Goal: Information Seeking & Learning: Get advice/opinions

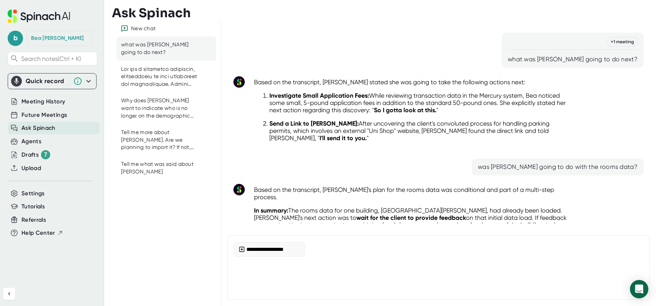
scroll to position [139, 0]
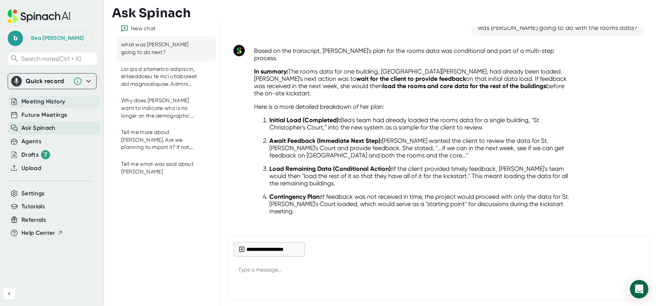
click at [44, 103] on span "Meeting History" at bounding box center [43, 101] width 44 height 9
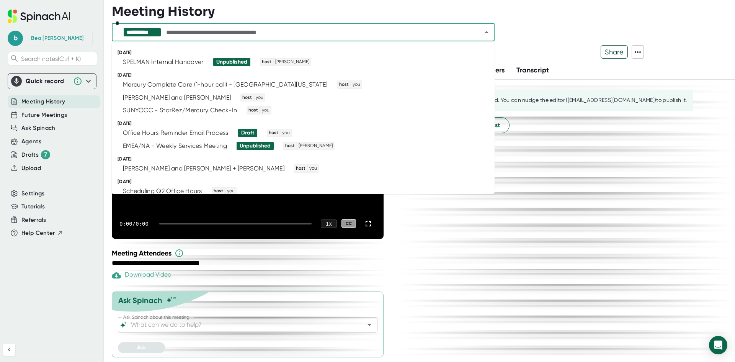
click at [360, 34] on input "text" at bounding box center [317, 32] width 305 height 11
click at [209, 98] on div "[PERSON_NAME] and [PERSON_NAME]" at bounding box center [177, 98] width 108 height 8
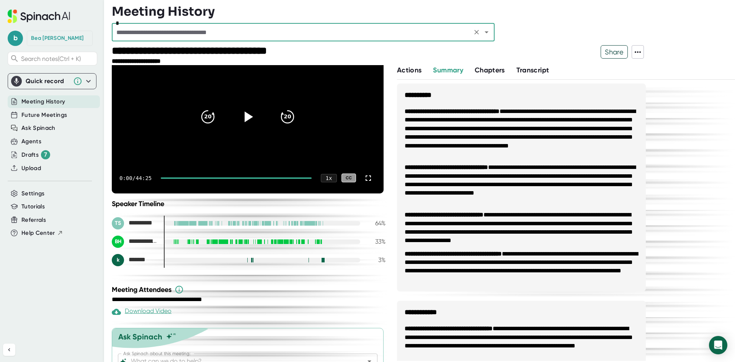
scroll to position [81, 0]
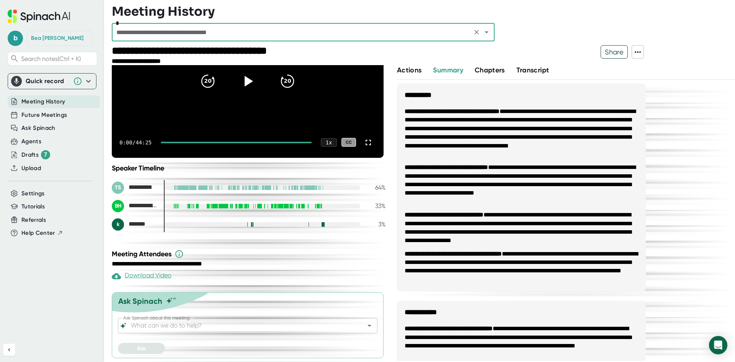
click at [216, 306] on input "Ask Spinach about this meeting:" at bounding box center [240, 325] width 223 height 11
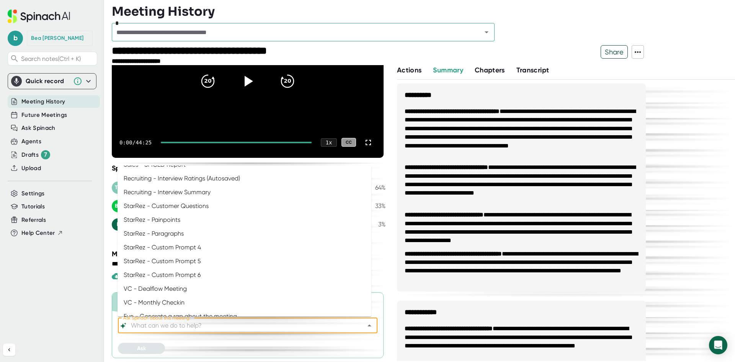
scroll to position [420, 0]
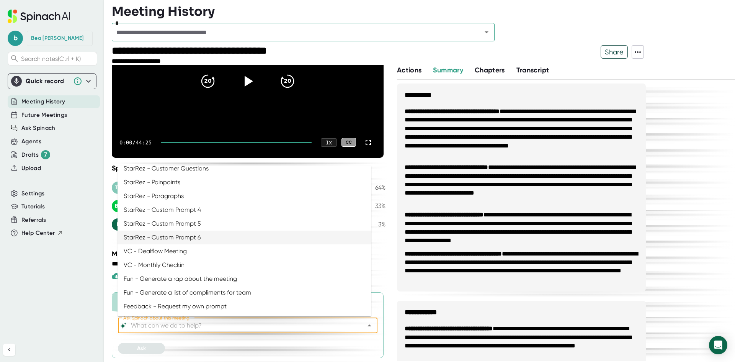
click at [203, 234] on li "StarRez - Custom Prompt 6" at bounding box center [245, 237] width 254 height 14
type input "StarRez - Custom Prompt 6"
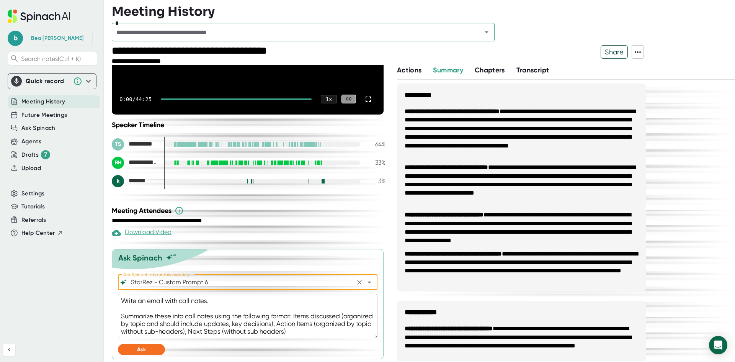
scroll to position [126, 0]
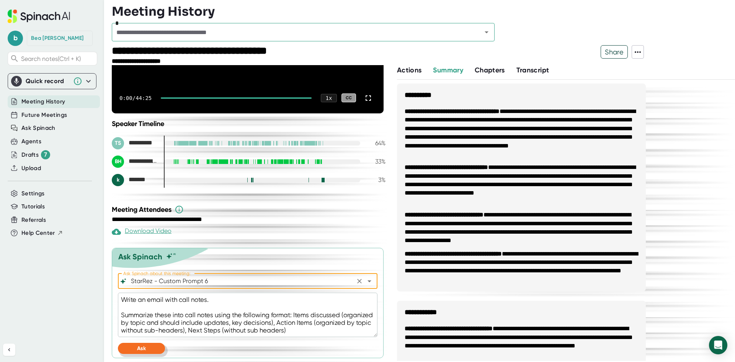
click at [147, 306] on button "Ask" at bounding box center [141, 348] width 47 height 11
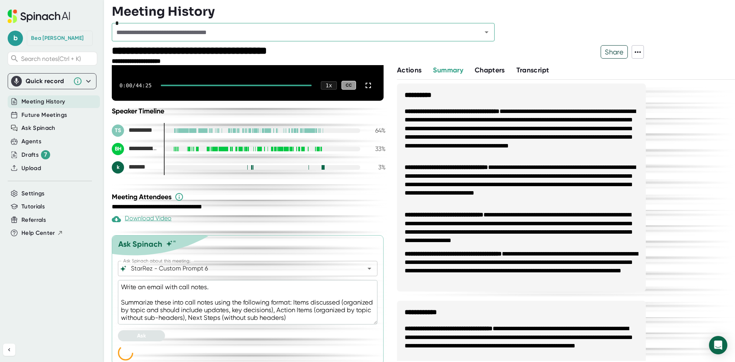
scroll to position [145, 0]
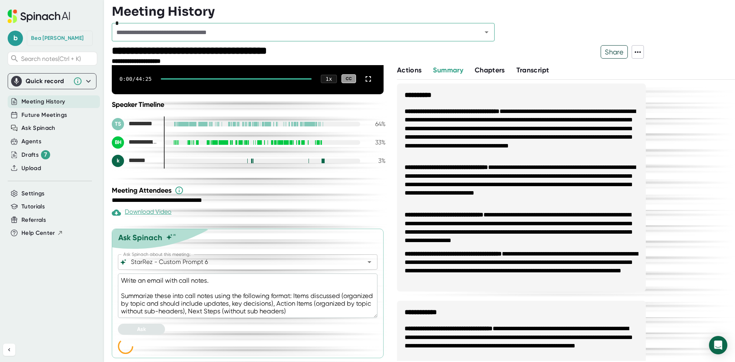
type textarea "x"
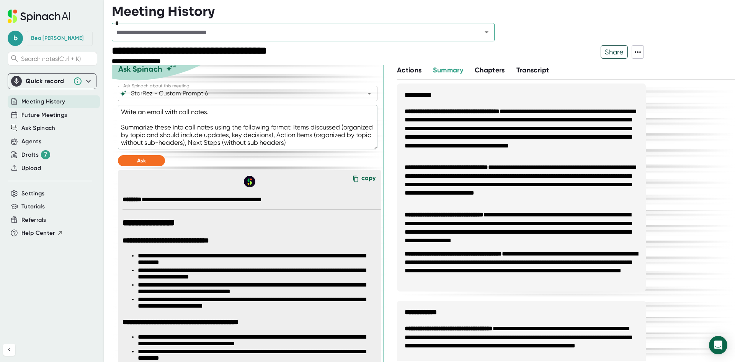
scroll to position [309, 0]
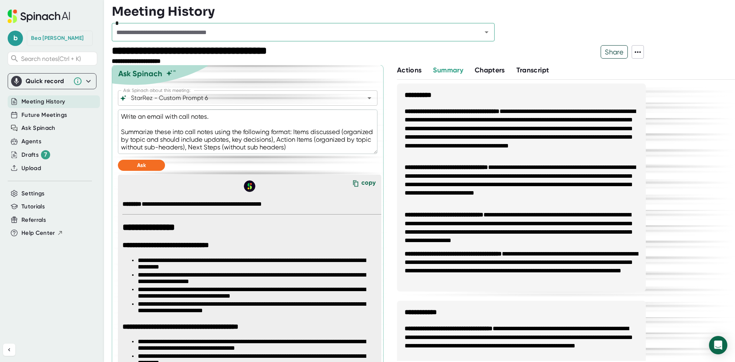
click at [341, 128] on textarea "Write an email with call notes. Summarize these into call notes using the follo…" at bounding box center [248, 132] width 260 height 44
click at [366, 100] on icon "Open" at bounding box center [369, 97] width 9 height 9
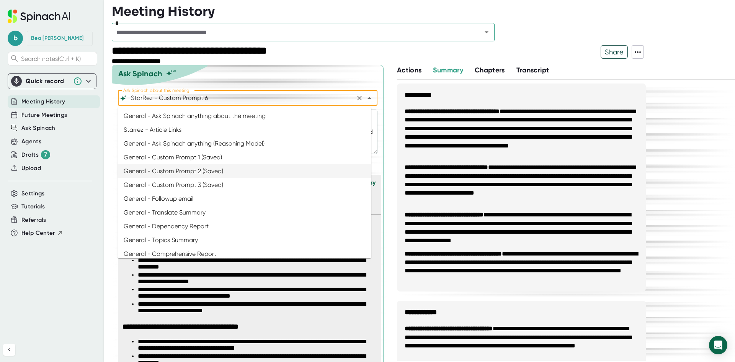
scroll to position [0, 0]
click at [213, 157] on li "General - Custom Prompt 1 (Saved)" at bounding box center [245, 159] width 254 height 14
type input "General - Custom Prompt 1 (Saved)"
type textarea "You are [PERSON_NAME] from StarRez. Craft a follow-up email that recaps [DATE] …"
type textarea "x"
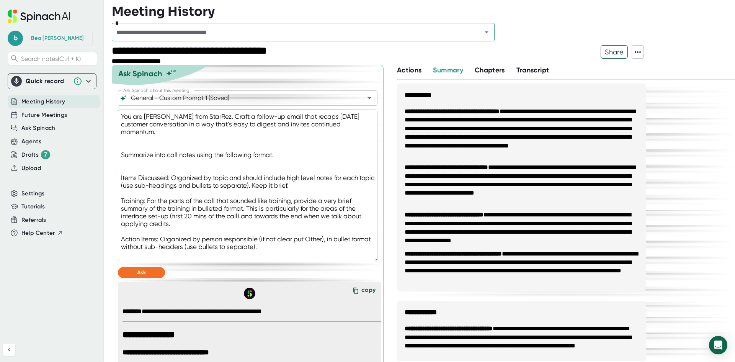
click at [203, 176] on textarea "You are [PERSON_NAME] from StarRez. Craft a follow-up email that recaps [DATE] …" at bounding box center [248, 186] width 260 height 152
click at [365, 95] on icon "Open" at bounding box center [369, 97] width 9 height 9
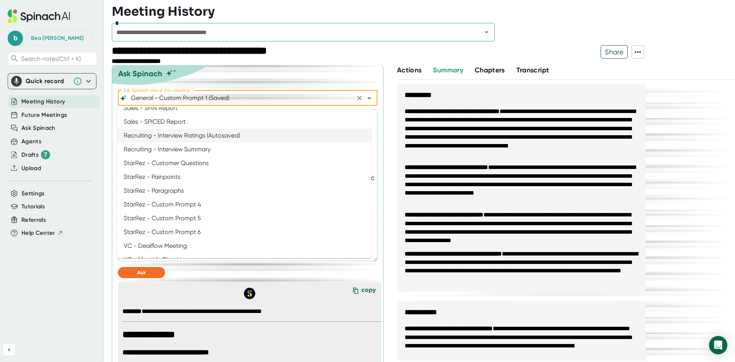
scroll to position [420, 0]
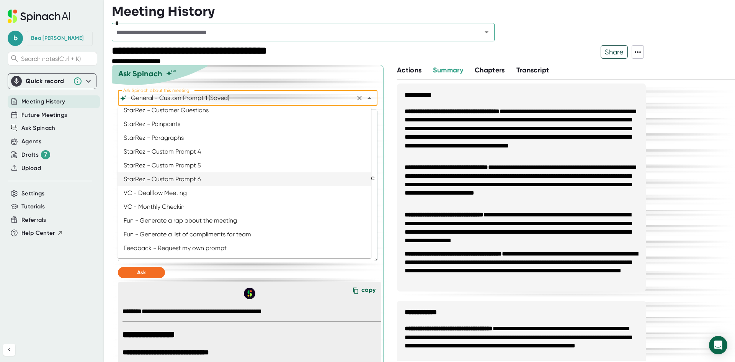
click at [192, 178] on li "StarRez - Custom Prompt 6" at bounding box center [245, 179] width 254 height 14
type input "StarRez - Custom Prompt 6"
type textarea "Write an email with call notes. Summarize these into call notes using the follo…"
type textarea "x"
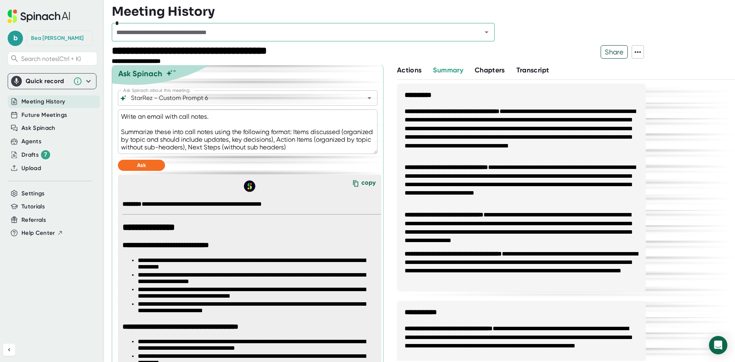
click at [205, 139] on textarea "Write an email with call notes. Summarize these into call notes using the follo…" at bounding box center [248, 132] width 260 height 44
click at [365, 94] on icon "Open" at bounding box center [369, 97] width 9 height 9
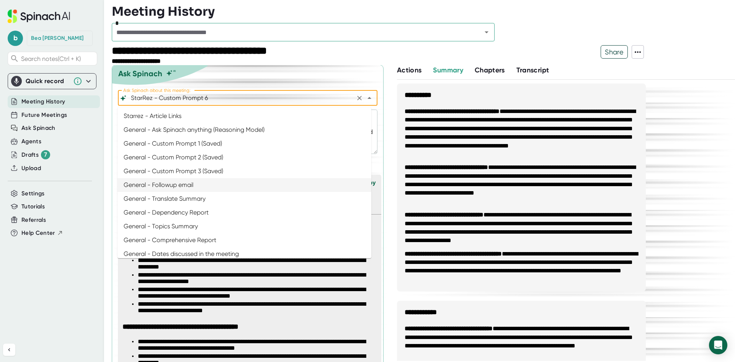
scroll to position [0, 0]
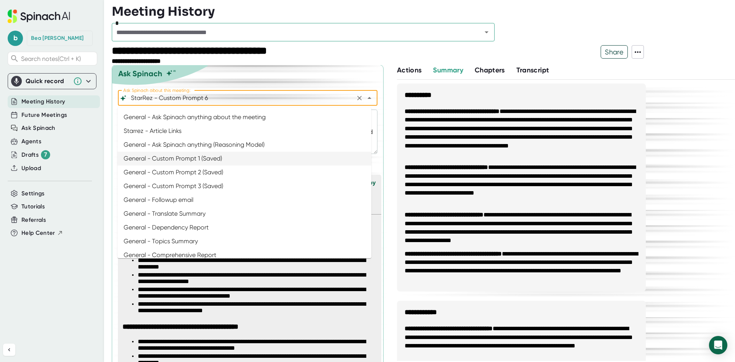
click at [201, 157] on li "General - Custom Prompt 1 (Saved)" at bounding box center [245, 159] width 254 height 14
type input "General - Custom Prompt 1 (Saved)"
type textarea "You are [PERSON_NAME] from StarRez. Craft a follow-up email that recaps [DATE] …"
type textarea "x"
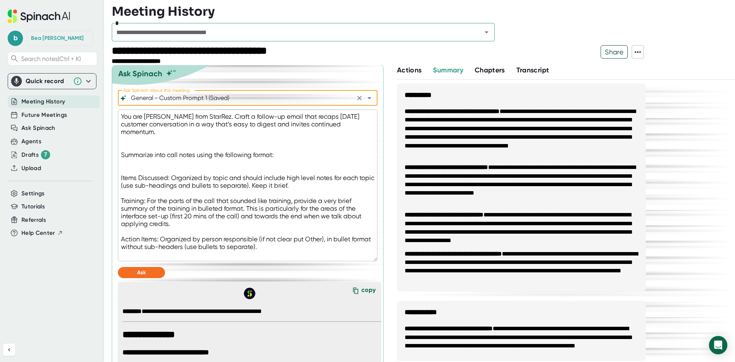
click at [200, 133] on textarea "You are [PERSON_NAME] from StarRez. Craft a follow-up email that recaps [DATE] …" at bounding box center [248, 186] width 260 height 152
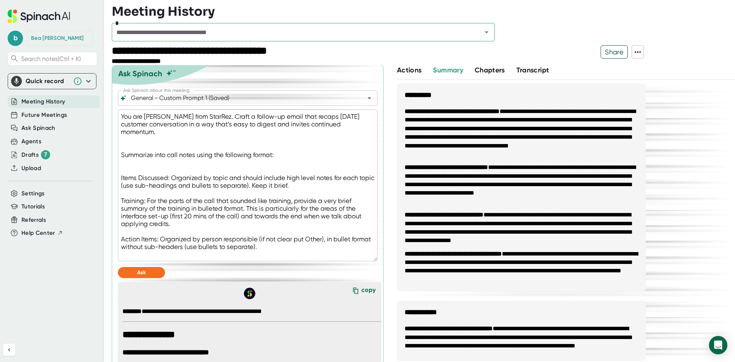
paste textarea "Write an email with call notes. Summarize these into call notes using the follo…"
type textarea "Write an email with call notes. Summarize these into call notes using the follo…"
type textarea "x"
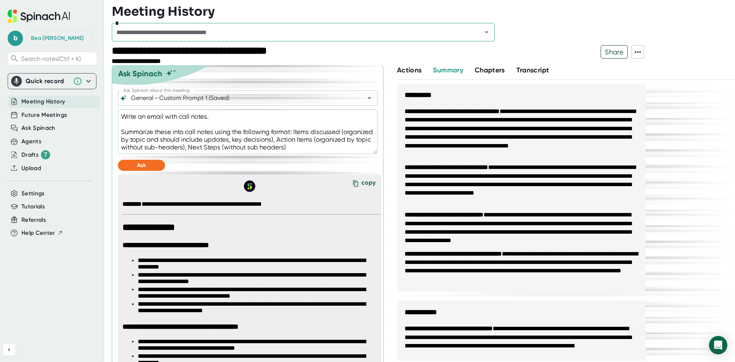
type textarea "Write an email with call notes. Summarize these into call notes using the follo…"
type textarea "x"
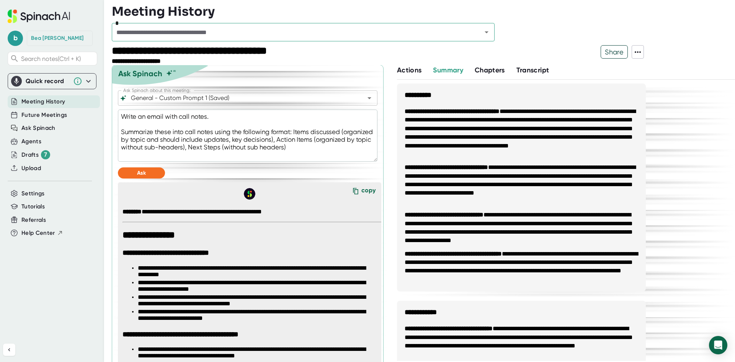
type textarea "Write an email with call notes. Summarize these into call notes using the follo…"
type textarea "x"
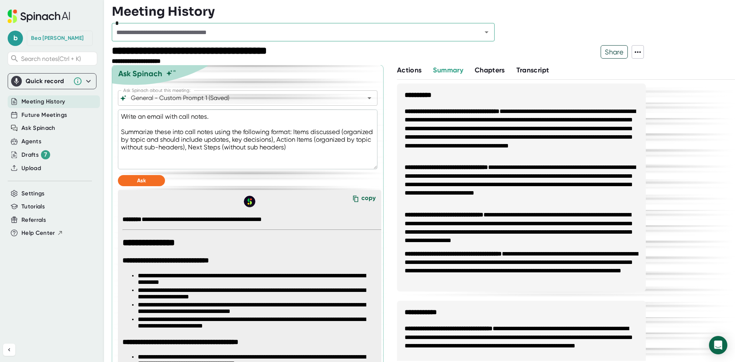
type textarea "Write an email with call notes. Summarize these into call notes using the follo…"
type textarea "x"
type textarea "Write an email with call notes. Summarize these into call notes using the follo…"
type textarea "x"
type textarea "Write an email with call notes. Summarize these into call notes using the follo…"
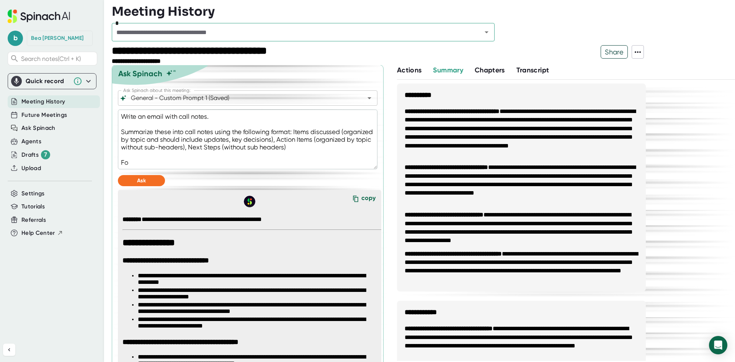
type textarea "x"
type textarea "Write an email with call notes. Summarize these into call notes using the follo…"
type textarea "x"
type textarea "Write an email with call notes. Summarize these into call notes using the follo…"
type textarea "x"
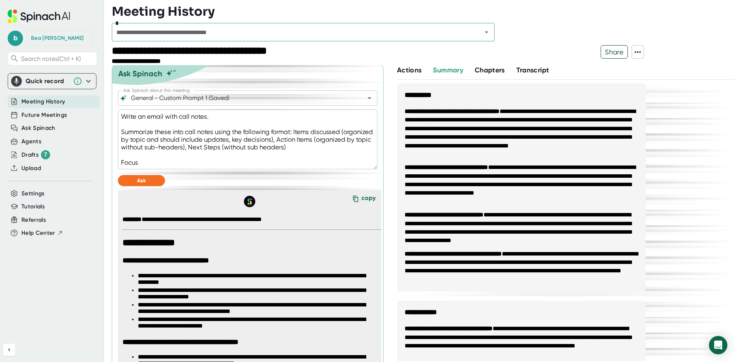
type textarea "Write an email with call notes. Summarize these into call notes using the follo…"
type textarea "x"
type textarea "Write an email with call notes. Summarize these into call notes using the follo…"
type textarea "x"
type textarea "Write an email with call notes. Summarize these into call notes using the follo…"
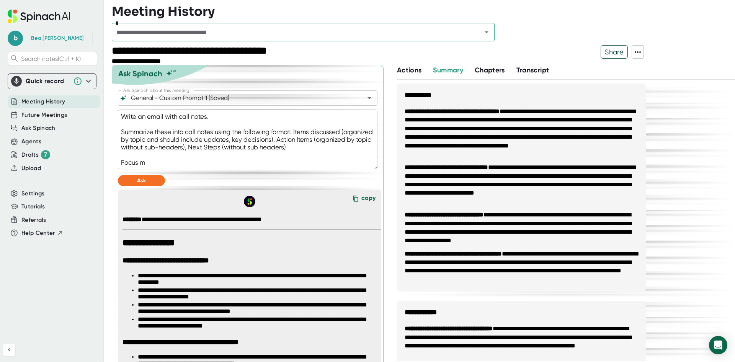
type textarea "x"
type textarea "Write an email with call notes. Summarize these into call notes using the follo…"
type textarea "x"
type textarea "Write an email with call notes. Summarize these into call notes using the follo…"
type textarea "x"
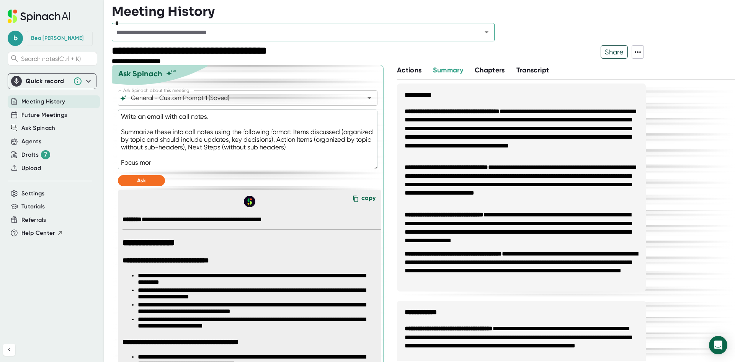
type textarea "Write an email with call notes. Summarize these into call notes using the follo…"
type textarea "x"
type textarea "Write an email with call notes. Summarize these into call notes using the follo…"
type textarea "x"
type textarea "Write an email with call notes. Summarize these into call notes using the follo…"
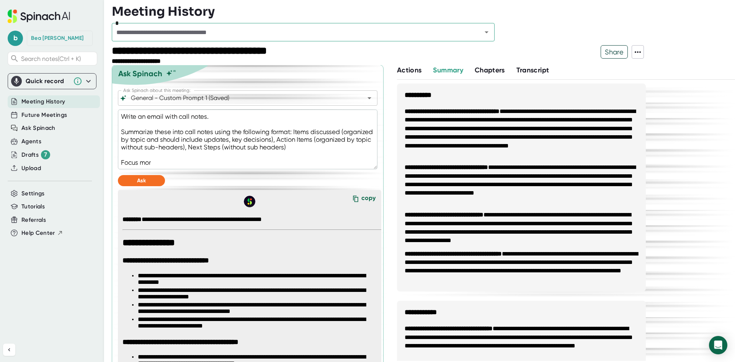
type textarea "x"
type textarea "Write an email with call notes. Summarize these into call notes using the follo…"
type textarea "x"
type textarea "Write an email with call notes. Summarize these into call notes using the follo…"
type textarea "x"
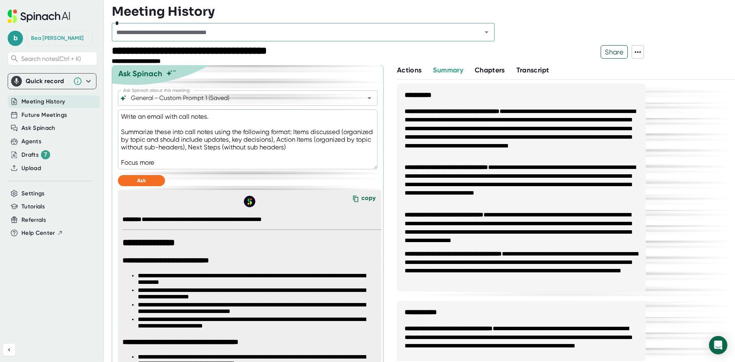
type textarea "Write an email with call notes. Summarize these into call notes using the follo…"
type textarea "x"
type textarea "Write an email with call notes. Summarize these into call notes using the follo…"
type textarea "x"
type textarea "Write an email with call notes. Summarize these into call notes using the follo…"
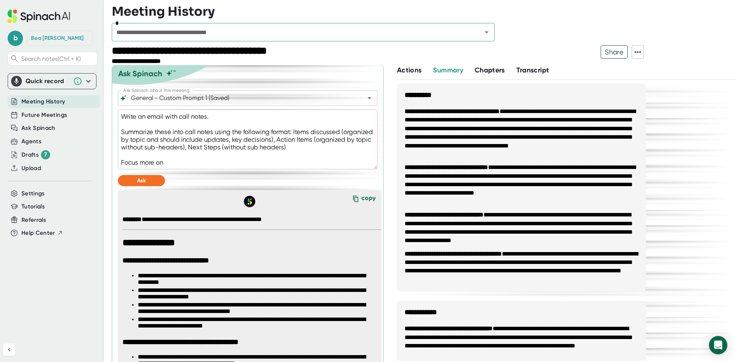
type textarea "x"
type textarea "Write an email with call notes. Summarize these into call notes using the follo…"
type textarea "x"
type textarea "Write an email with call notes. Summarize these into call notes using the follo…"
type textarea "x"
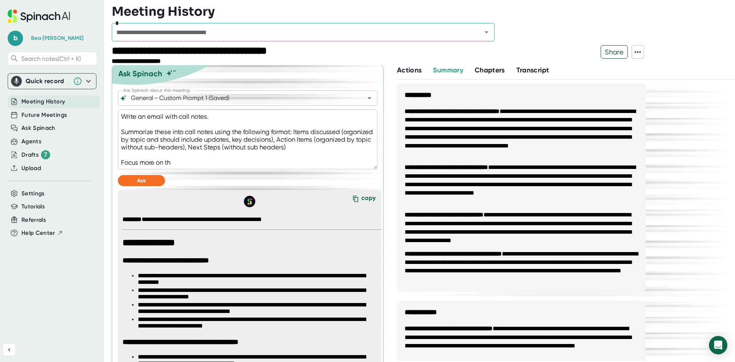
type textarea "Write an email with call notes. Summarize these into call notes using the follo…"
type textarea "x"
type textarea "Write an email with call notes. Summarize these into call notes using the follo…"
type textarea "x"
type textarea "Write an email with call notes. Summarize these into call notes using the follo…"
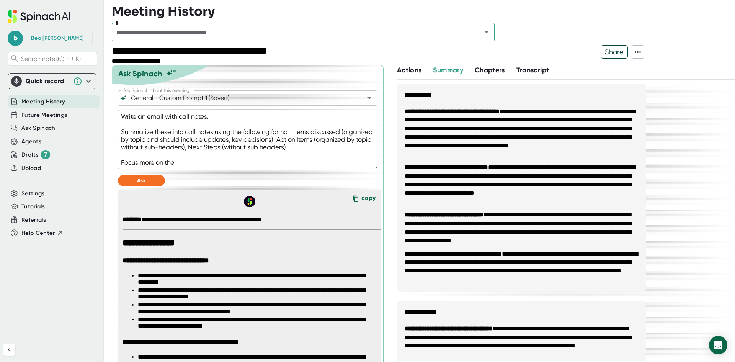
type textarea "x"
type textarea "Write an email with call notes. Summarize these into call notes using the follo…"
type textarea "x"
type textarea "Write an email with call notes. Summarize these into call notes using the follo…"
type textarea "x"
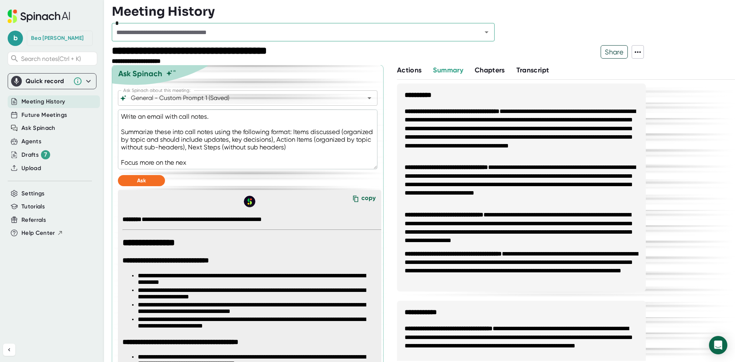
type textarea "Write an email with call notes. Summarize these into call notes using the follo…"
type textarea "x"
type textarea "Write an email with call notes. Summarize these into call notes using the follo…"
type textarea "x"
type textarea "Write an email with call notes. Summarize these into call notes using the follo…"
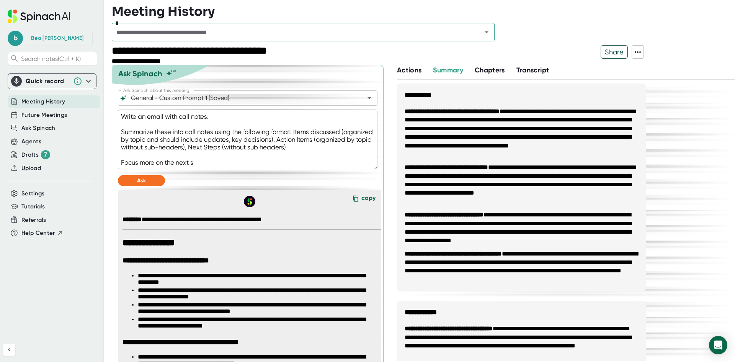
type textarea "x"
type textarea "Write an email with call notes. Summarize these into call notes using the follo…"
type textarea "x"
type textarea "Write an email with call notes. Summarize these into call notes using the follo…"
type textarea "x"
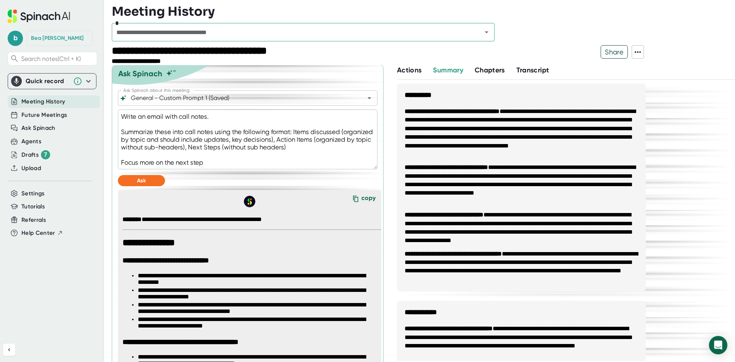
type textarea "Write an email with call notes. Summarize these into call notes using the follo…"
type textarea "x"
type textarea "Write an email with call notes. Summarize these into call notes using the follo…"
type textarea "x"
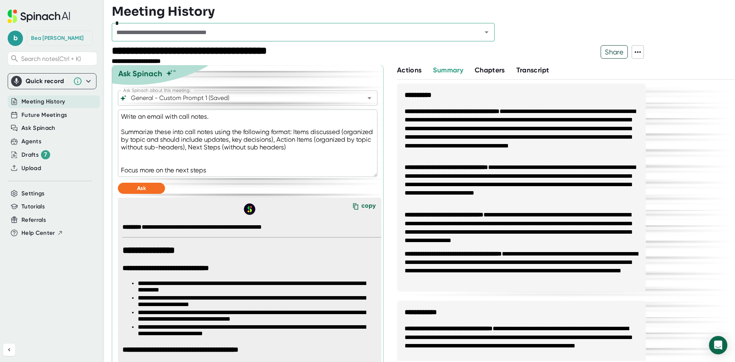
type textarea "Write an email with call notes. Summarize these into call notes using the follo…"
type textarea "x"
type textarea "Write an email with call notes. Summarize these into call notes using the follo…"
type textarea "x"
type textarea "Write an email with call notes. Summarize these into call notes using the follo…"
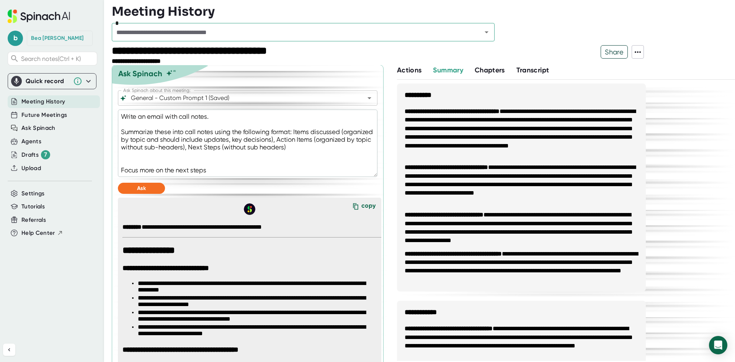
type textarea "x"
type textarea "Write an email with call notes. Summarize these into call notes using the follo…"
type textarea "x"
type textarea "Write an email with call notes. Summarize these into call notes using the follo…"
type textarea "x"
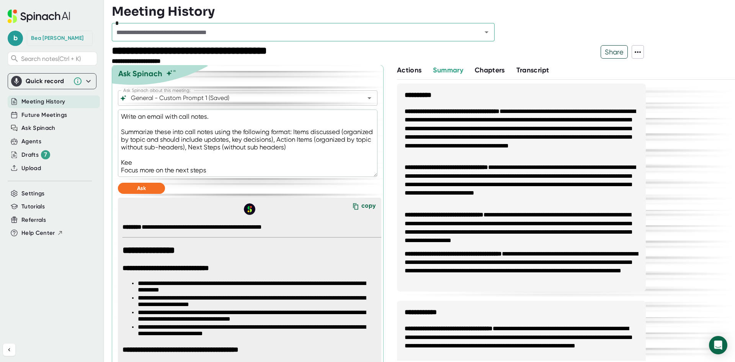
type textarea "Write an email with call notes. Summarize these into call notes using the follo…"
type textarea "x"
type textarea "Write an email with call notes. Summarize these into call notes using the follo…"
type textarea "x"
type textarea "Write an email with call notes. Summarize these into call notes using the follo…"
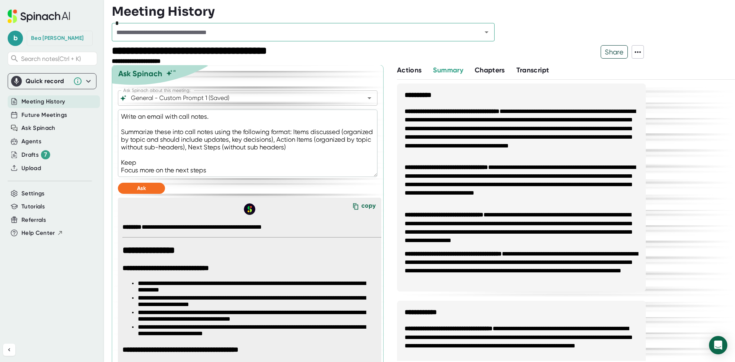
type textarea "x"
type textarea "Write an email with call notes. Summarize these into call notes using the follo…"
type textarea "x"
type textarea "Write an email with call notes. Summarize these into call notes using the follo…"
type textarea "x"
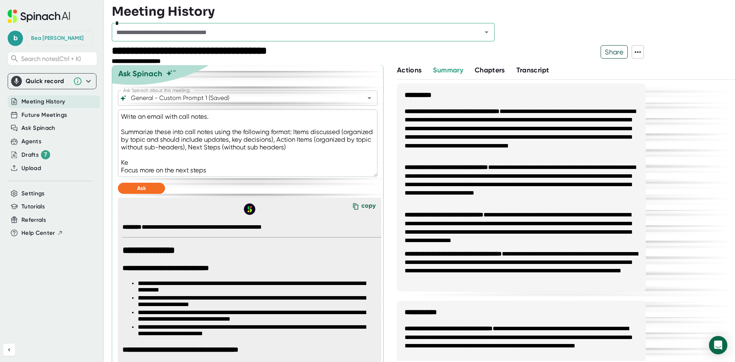
type textarea "Write an email with call notes. Summarize these into call notes using the follo…"
type textarea "x"
type textarea "Write an email with call notes. Summarize these into call notes using the follo…"
type textarea "x"
type textarea "Write an email with call notes. Summarize these into call notes using the follo…"
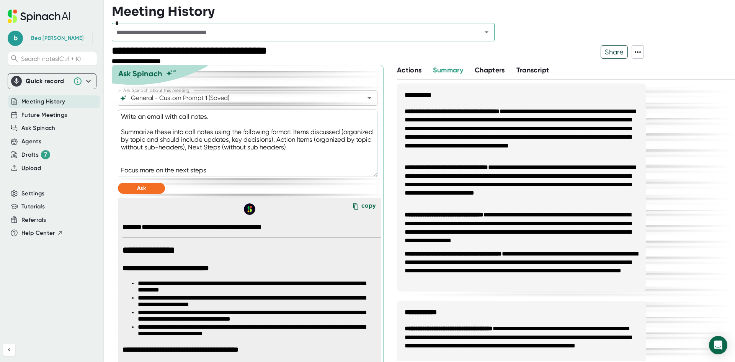
type textarea "x"
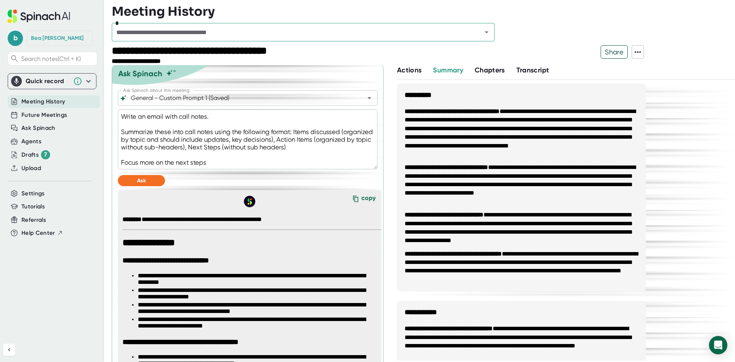
drag, startPoint x: 213, startPoint y: 161, endPoint x: 108, endPoint y: 130, distance: 109.8
click at [108, 130] on div "**********" at bounding box center [367, 181] width 735 height 362
type textarea "Write an email with call notes. F"
type textarea "x"
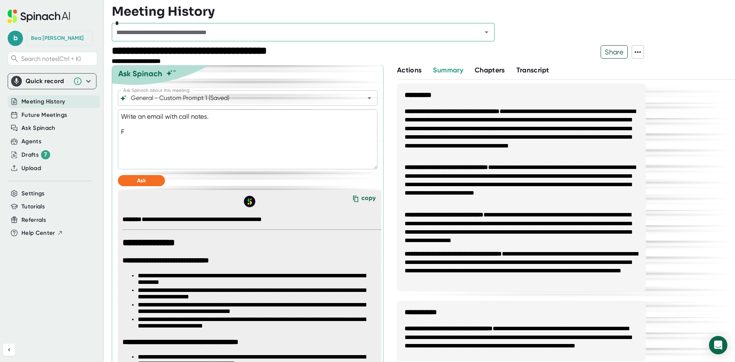
type textarea "Write an email with call notes. Fo"
type textarea "x"
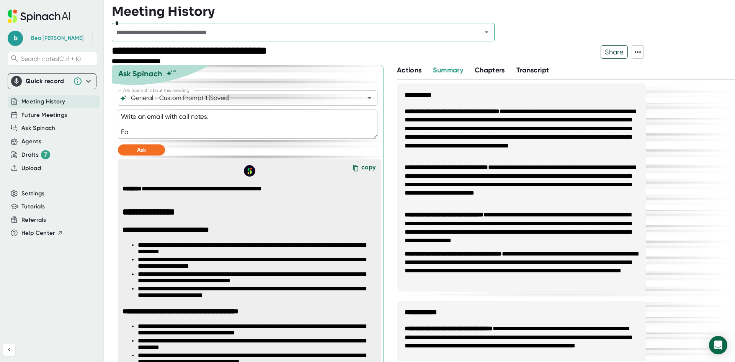
type textarea "Write an email with call notes. Foc"
type textarea "x"
type textarea "Write an email with call notes. [GEOGRAPHIC_DATA]"
type textarea "x"
type textarea "Write an email with call notes. [GEOGRAPHIC_DATA]"
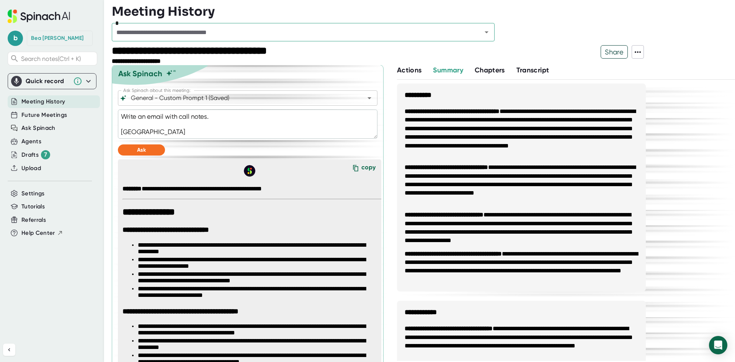
type textarea "x"
type textarea "Write an email with call notes. Focu s"
type textarea "x"
type textarea "Write an email with call notes. [GEOGRAPHIC_DATA]"
type textarea "x"
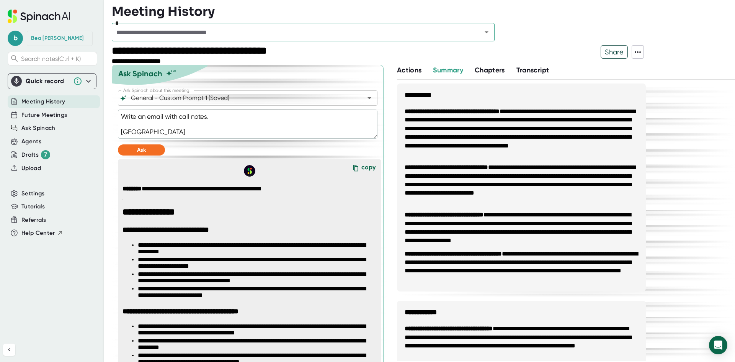
type textarea "Write an email with call notes. [GEOGRAPHIC_DATA]"
type textarea "x"
type textarea "Write an email with call notes. Focus"
type textarea "x"
type textarea "Write an email with call notes. Focus"
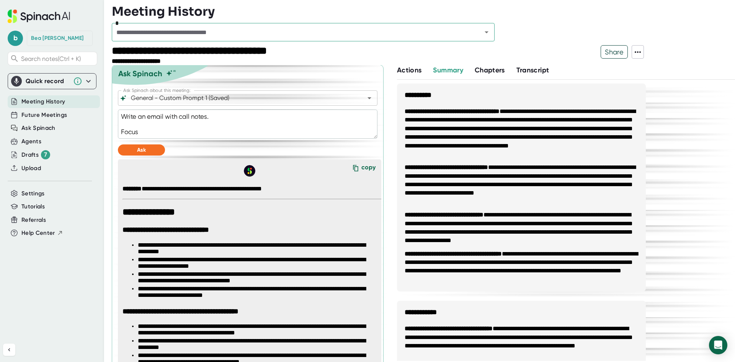
type textarea "x"
type textarea "Write an email with call notes. Focus o"
type textarea "x"
type textarea "Write an email with call notes. Focus on"
type textarea "x"
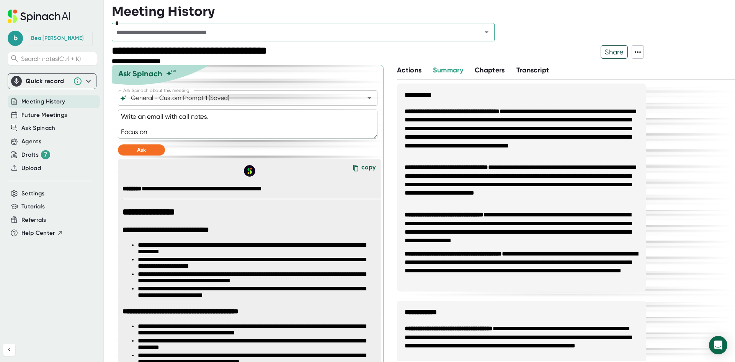
type textarea "Write an email with call notes. Focus on"
type textarea "x"
type textarea "Write an email with call notes. Focus on t"
type textarea "x"
type textarea "Write an email with call notes. Focus on th"
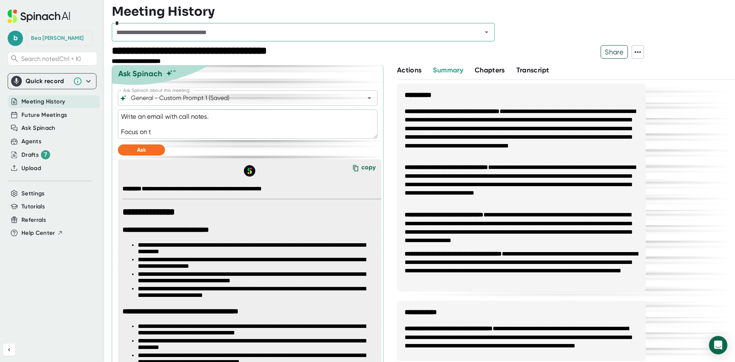
type textarea "x"
type textarea "Write an email with call notes. Focus on the"
type textarea "x"
type textarea "Write an email with call notes. Focus on theo"
type textarea "x"
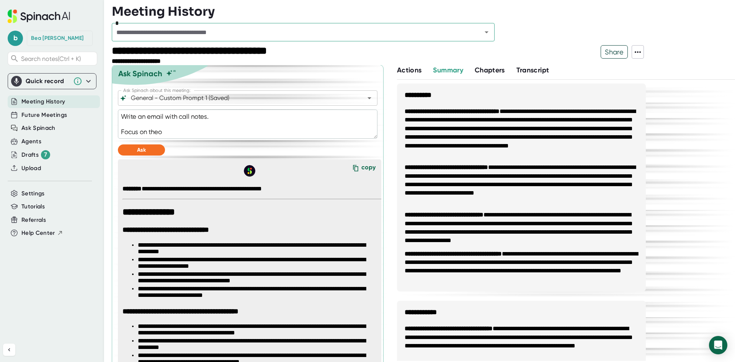
type textarea "Write an email with call notes. Focus on theor"
type textarea "x"
type textarea "Write an email with call notes. Focus on theo"
type textarea "x"
type textarea "Write an email with call notes. Focus on the"
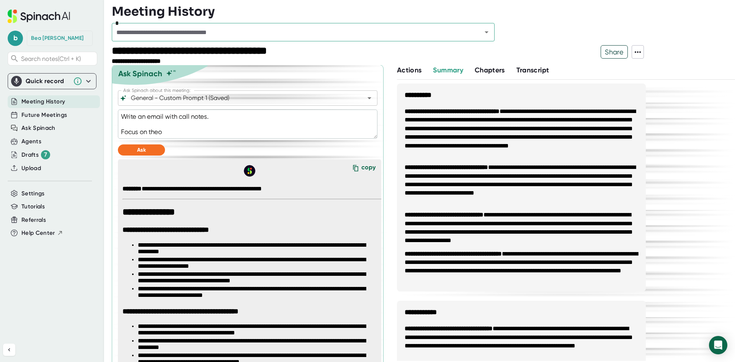
type textarea "x"
type textarea "Write an email with call notes. Focus on the"
type textarea "x"
type textarea "Write an email with call notes. Focus on the o"
type textarea "x"
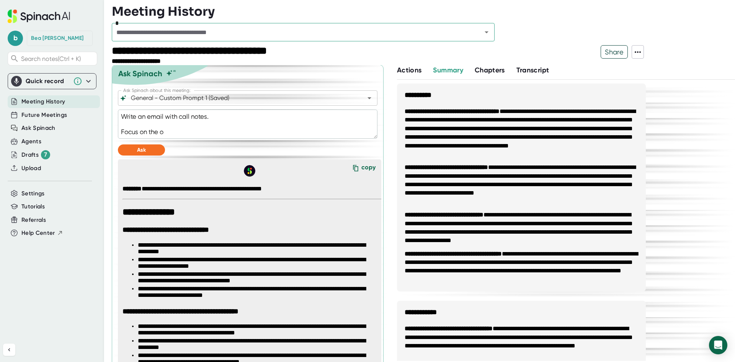
type textarea "Write an email with call notes. Focus on the or"
type textarea "x"
type textarea "Write an email with call notes. Focus on the ord"
type textarea "x"
type textarea "Write an email with call notes. Focus on the orde"
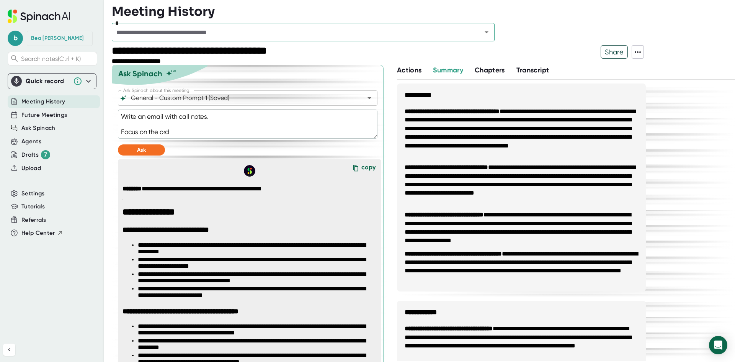
type textarea "x"
type textarea "Write an email with call notes. Focus on the order"
type textarea "x"
type textarea "Write an email with call notes. Focus on the order"
type textarea "x"
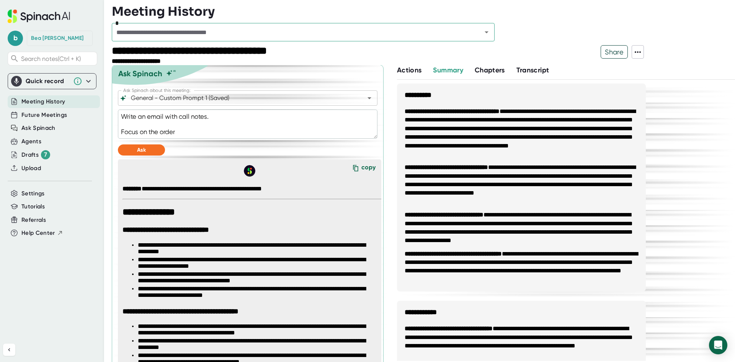
type textarea "Write an email with call notes. Focus on the order o"
type textarea "x"
type textarea "Write an email with call notes. Focus on the order of"
type textarea "x"
type textarea "Write an email with call notes. Focus on the order of"
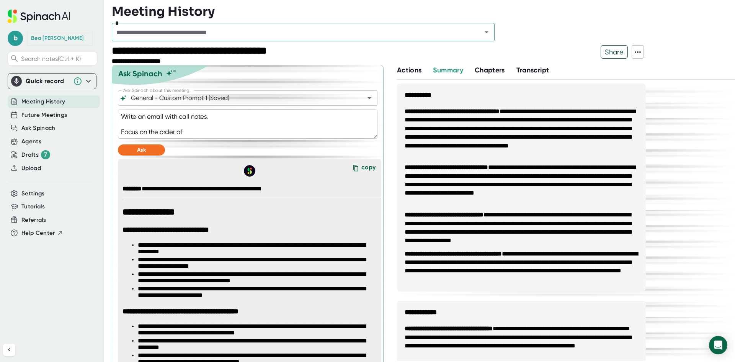
type textarea "x"
type textarea "Write an email with call notes. Focus on the order of o"
type textarea "x"
type textarea "Write an email with call notes. Focus on the order of op"
type textarea "x"
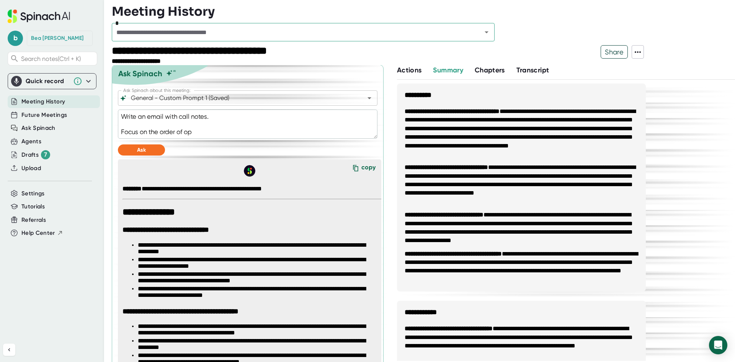
type textarea "Write an email with call notes. Focus on the order of ope"
type textarea "x"
type textarea "Write an email with call notes. Focus on the order of oper"
type textarea "x"
type textarea "Write an email with call notes. Focus on the order of opera"
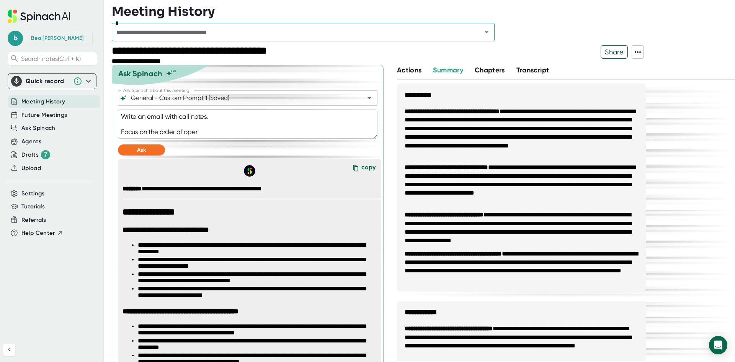
type textarea "x"
type textarea "Write an email with call notes. Focus on the order of operat"
type textarea "x"
type textarea "Write an email with call notes. Focus on the order of operati"
type textarea "x"
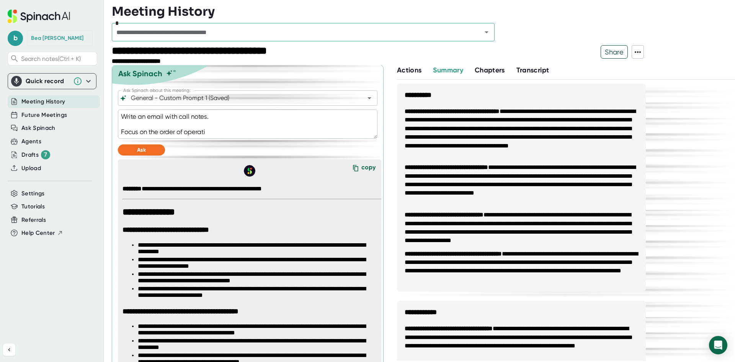
type textarea "Write an email with call notes. Focus on the order of operatio"
type textarea "x"
type textarea "Write an email with call notes. Focus on the order of operation"
type textarea "x"
type textarea "Write an email with call notes. Focus on the order of operations"
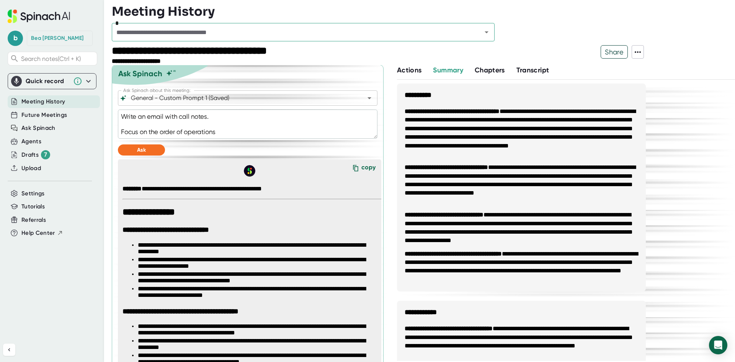
type textarea "x"
type textarea "Write an email with call notes. Focus on the order of operations"
type textarea "x"
type textarea "Write an email with call notes. Focus on the order of operations a"
type textarea "x"
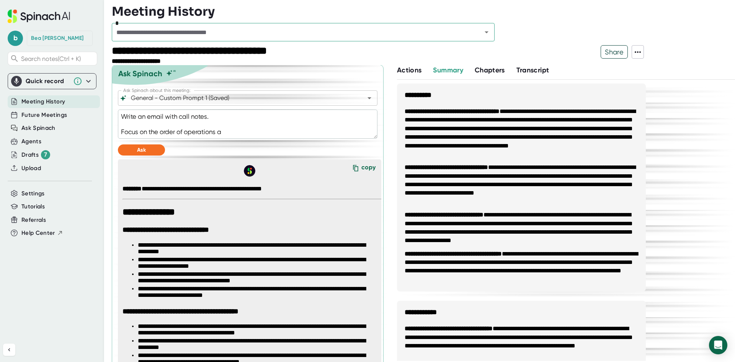
type textarea "Write an email with call notes. Focus on the order of operations an"
type textarea "x"
type textarea "Write an email with call notes. Focus on the order of operations and"
type textarea "x"
type textarea "Write an email with call notes. Focus on the order of operations and"
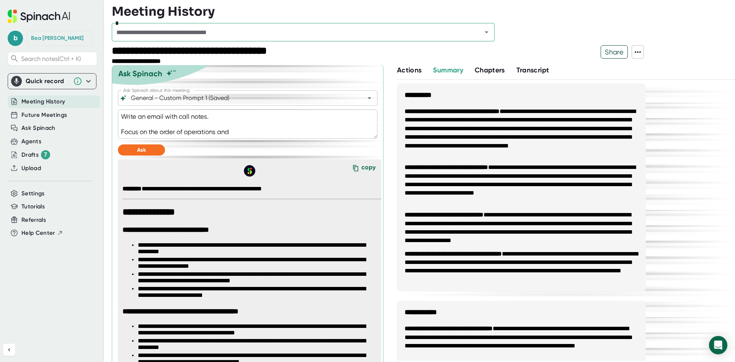
type textarea "x"
type textarea "Write an email with call notes. Focus on the order of operations and n"
type textarea "x"
type textarea "Write an email with call notes. Focus on the order of operations and ne"
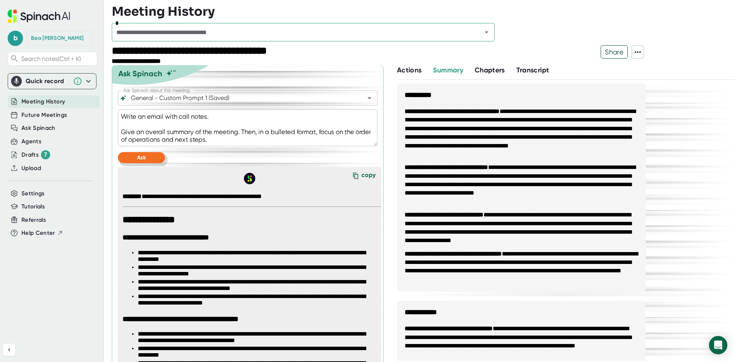
click at [131, 154] on button "Ask" at bounding box center [141, 157] width 47 height 11
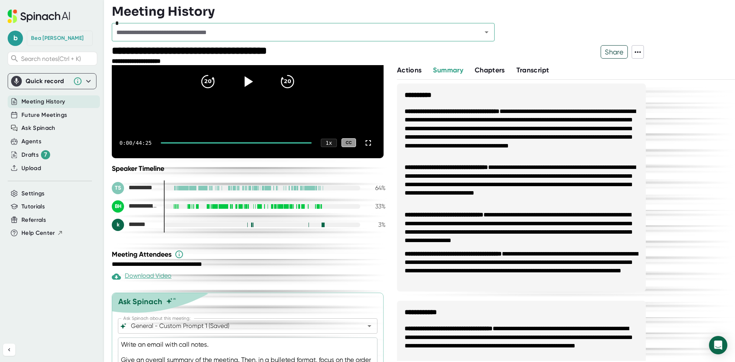
scroll to position [79, 0]
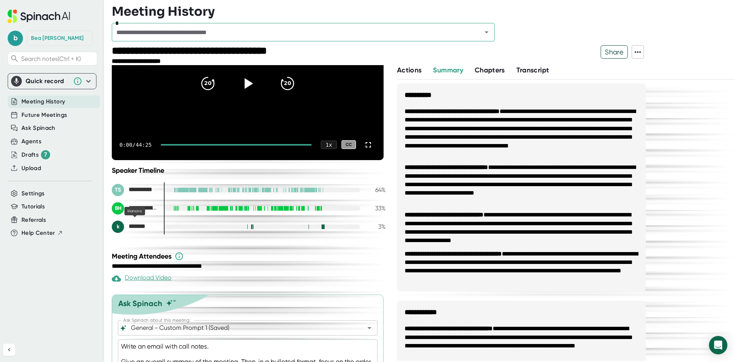
click at [118, 229] on div "k" at bounding box center [118, 227] width 12 height 12
click at [134, 228] on span "*******" at bounding box center [140, 226] width 23 height 7
drag, startPoint x: 152, startPoint y: 227, endPoint x: 121, endPoint y: 229, distance: 31.1
click at [121, 229] on div "k *******" at bounding box center [135, 227] width 46 height 12
copy div "*******"
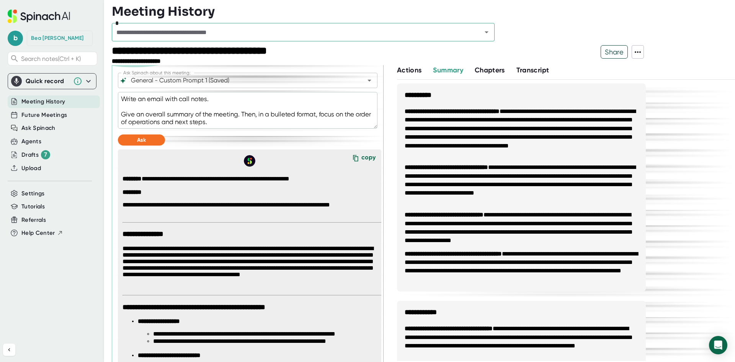
scroll to position [309, 0]
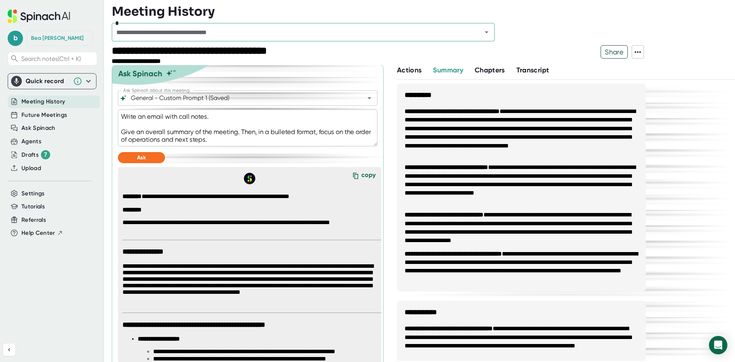
click at [218, 118] on textarea "Write an email with call notes. Give an overall summary of the meeting. Then, i…" at bounding box center [248, 128] width 260 height 37
click at [353, 175] on icon at bounding box center [355, 175] width 5 height 7
